Goal: Task Accomplishment & Management: Manage account settings

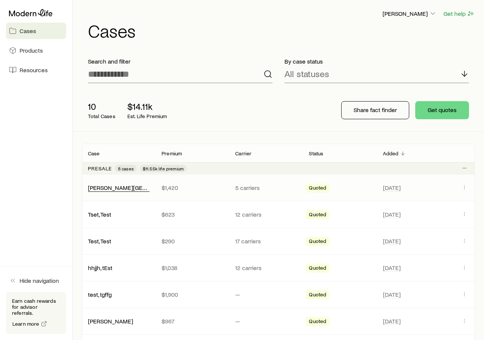
click at [123, 190] on link "[PERSON_NAME][GEOGRAPHIC_DATA]" at bounding box center [139, 187] width 102 height 7
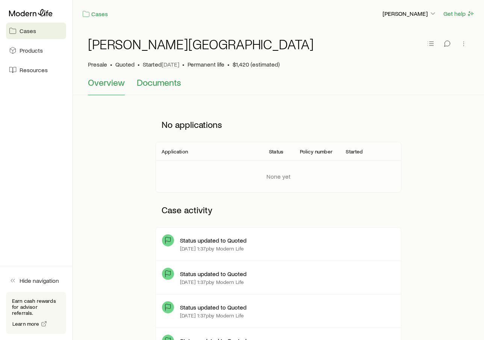
click at [164, 83] on span "Documents" at bounding box center [159, 82] width 44 height 11
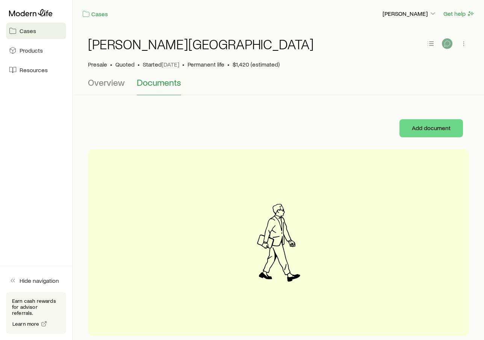
click at [449, 47] on button "button" at bounding box center [447, 43] width 11 height 11
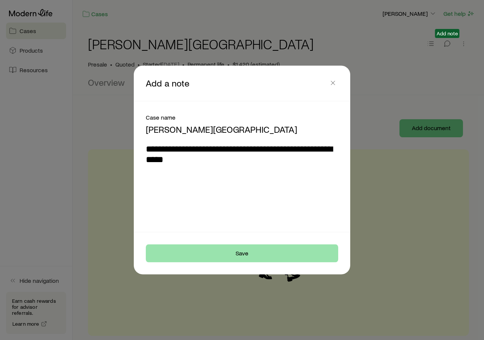
type textarea "**********"
click at [288, 257] on button "Save" at bounding box center [242, 253] width 193 height 18
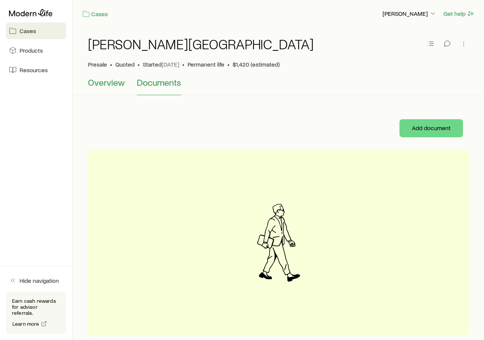
click at [115, 84] on span "Overview" at bounding box center [106, 82] width 37 height 11
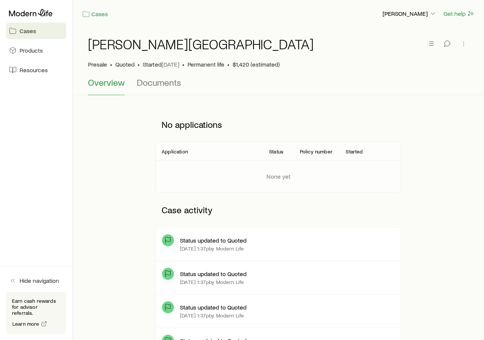
click at [40, 33] on link "Cases" at bounding box center [36, 31] width 60 height 17
